Goal: Transaction & Acquisition: Subscribe to service/newsletter

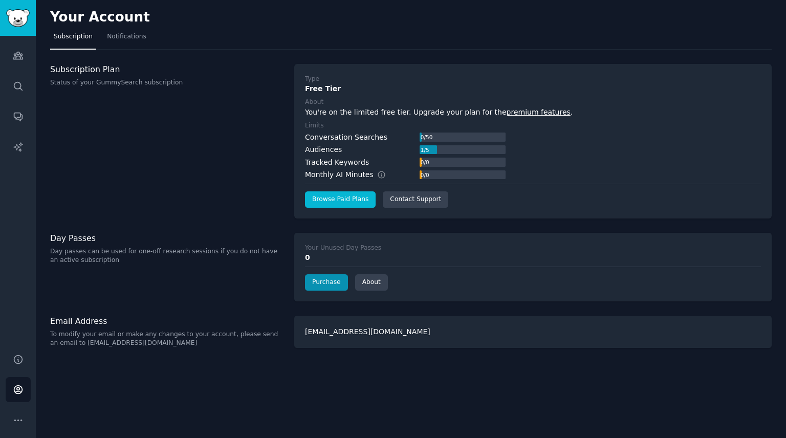
click at [343, 203] on link "Browse Paid Plans" at bounding box center [340, 199] width 71 height 16
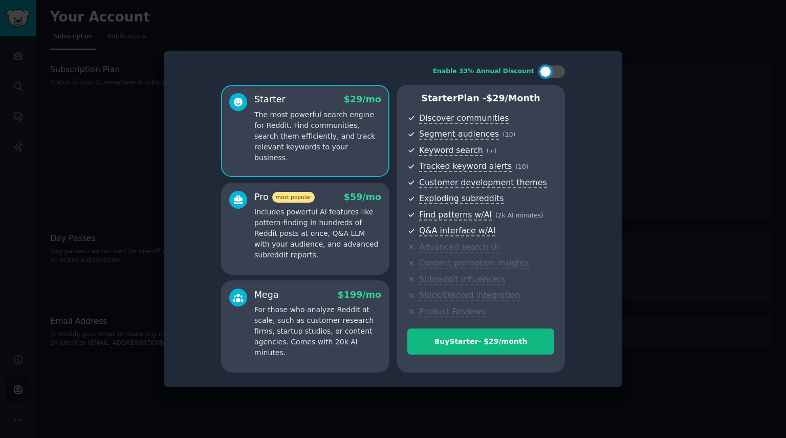
click at [273, 118] on p "The most powerful search engine for Reddit. Find communities, search them effic…" at bounding box center [317, 137] width 127 height 54
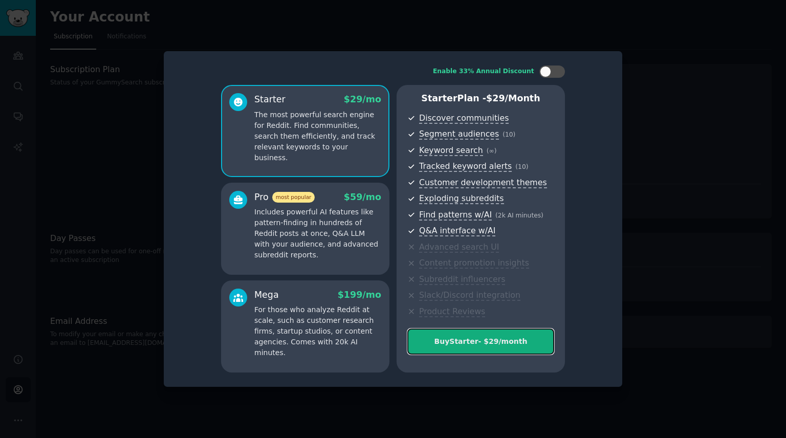
click at [438, 343] on div "Buy Starter - $ 29 /month" at bounding box center [481, 341] width 146 height 11
